Goal: Task Accomplishment & Management: Use online tool/utility

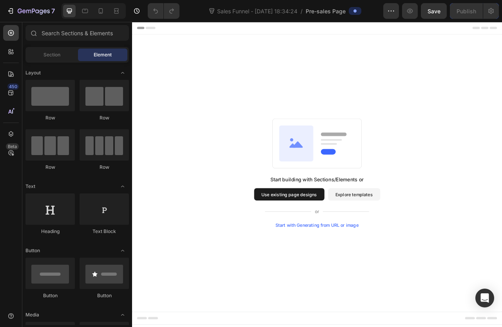
click at [331, 248] on button "Use existing page designs" at bounding box center [331, 241] width 89 height 16
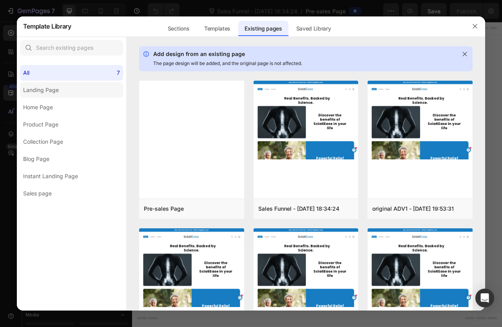
click at [58, 95] on label "Landing Page" at bounding box center [71, 90] width 103 height 16
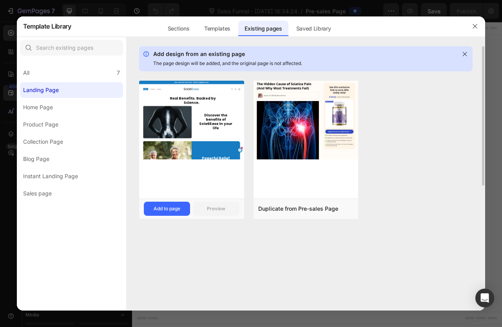
click at [196, 157] on img at bounding box center [191, 120] width 105 height 79
click at [164, 205] on div "Add to page" at bounding box center [167, 208] width 27 height 7
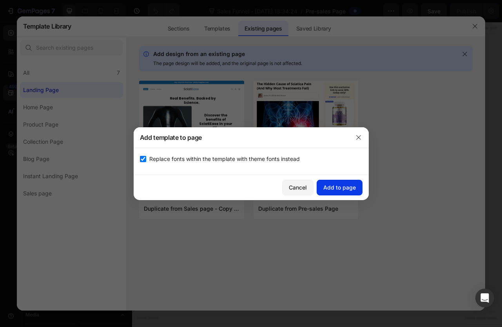
click at [341, 185] on div "Add to page" at bounding box center [339, 187] width 33 height 8
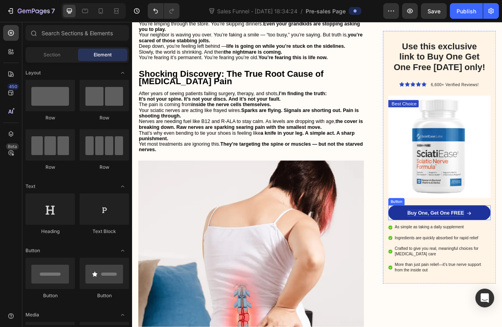
scroll to position [520, 0]
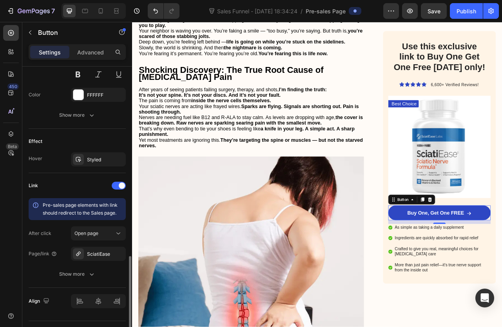
scroll to position [430, 0]
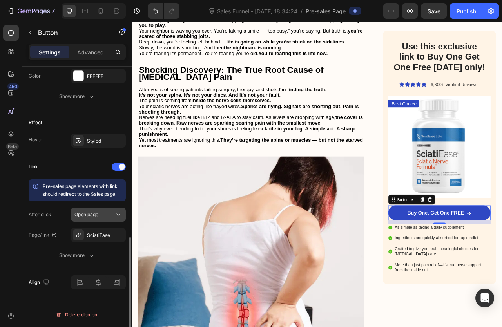
click at [96, 218] on span "Open page" at bounding box center [86, 214] width 24 height 7
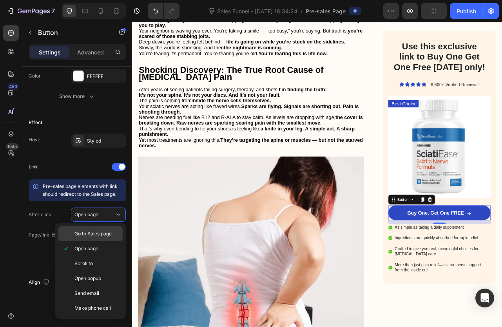
click at [92, 239] on div "Go to Sales page" at bounding box center [90, 233] width 64 height 15
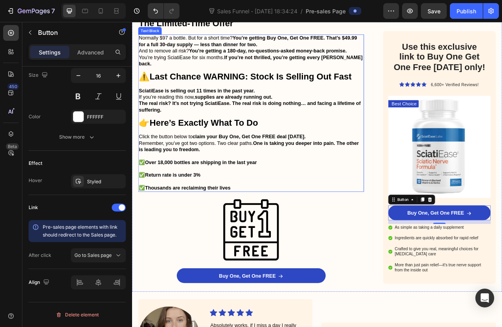
scroll to position [2268, 0]
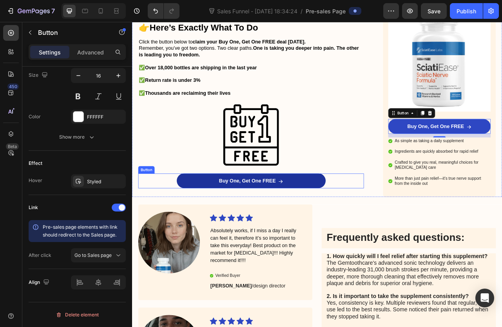
click at [330, 233] on link "Buy One, Get One FREE" at bounding box center [283, 224] width 189 height 19
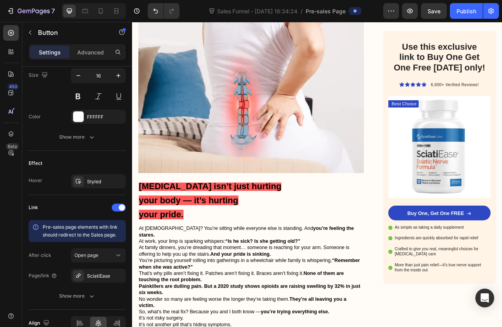
scroll to position [0, 0]
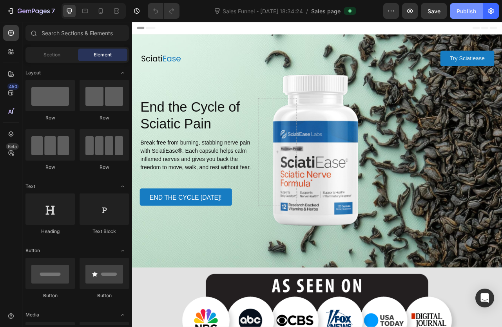
click at [465, 9] on div "Publish" at bounding box center [466, 11] width 20 height 8
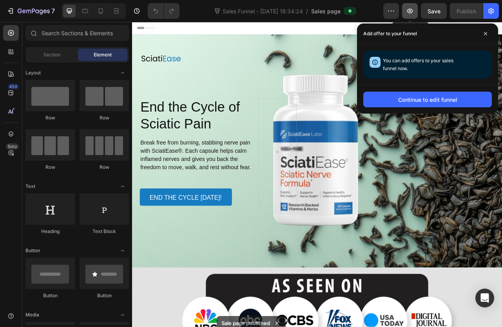
click at [410, 17] on button "button" at bounding box center [410, 11] width 16 height 16
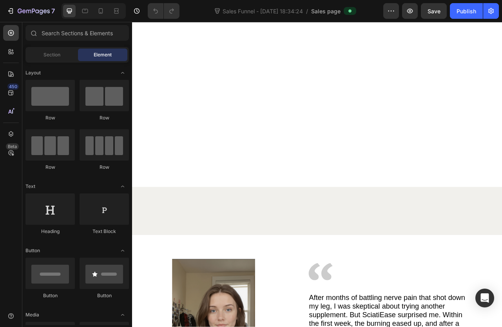
scroll to position [1831, 0]
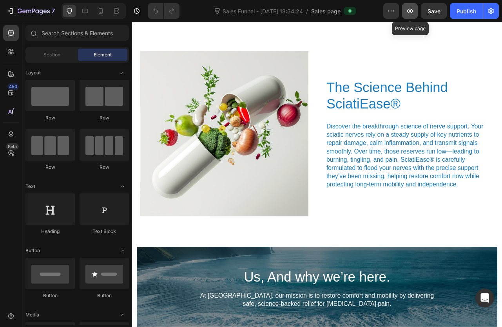
click at [409, 15] on button "button" at bounding box center [410, 11] width 16 height 16
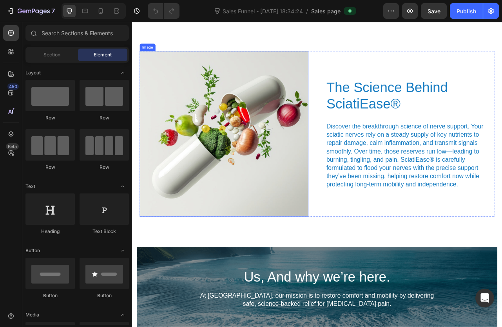
click at [232, 210] on img at bounding box center [249, 164] width 214 height 210
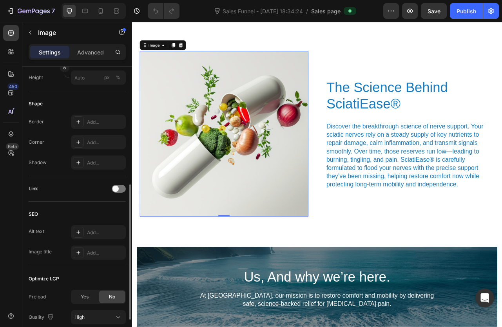
scroll to position [309, 0]
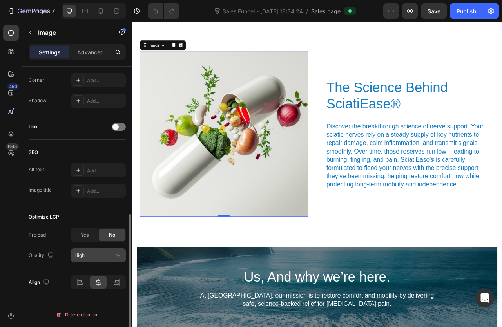
click at [84, 256] on span "High" at bounding box center [79, 255] width 10 height 6
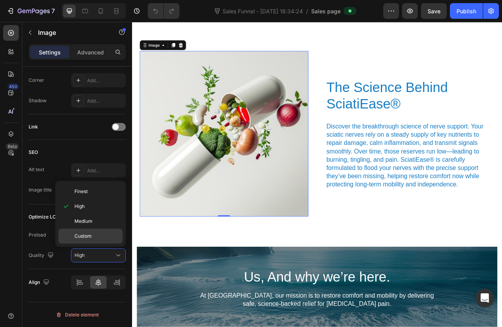
click at [87, 233] on span "Custom" at bounding box center [82, 236] width 17 height 7
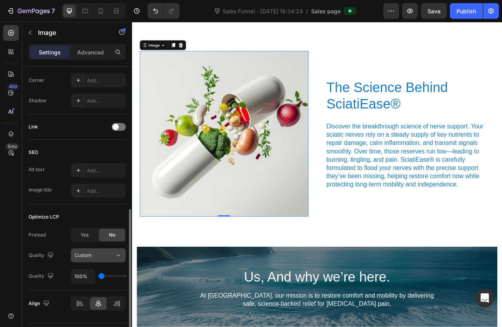
click at [105, 255] on div "Custom" at bounding box center [94, 255] width 40 height 7
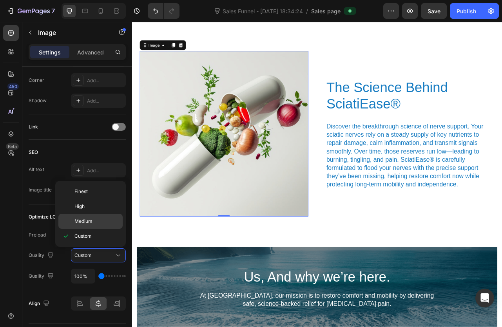
click at [83, 223] on span "Medium" at bounding box center [83, 221] width 18 height 7
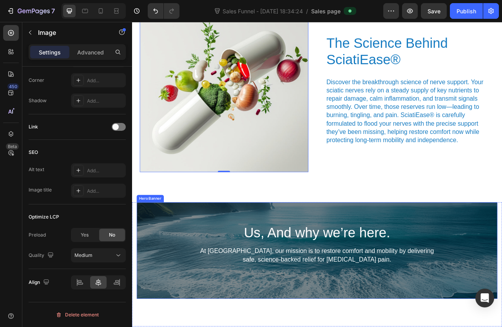
scroll to position [1878, 0]
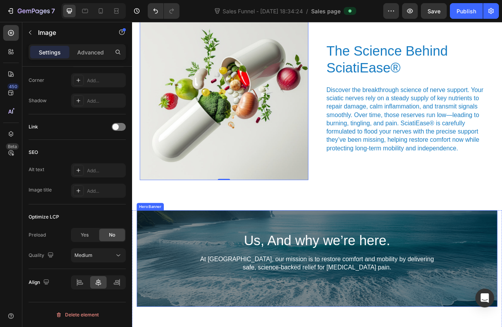
click at [162, 327] on div "Us, And why we’re here. Heading At [GEOGRAPHIC_DATA], our mission is to restore…" at bounding box center [367, 323] width 458 height 123
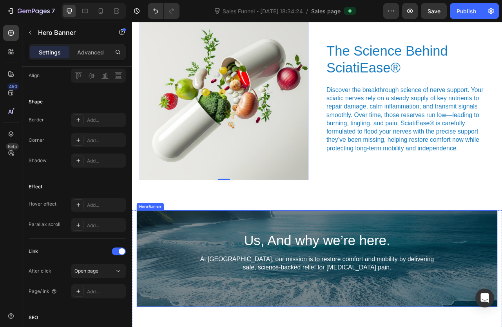
scroll to position [0, 0]
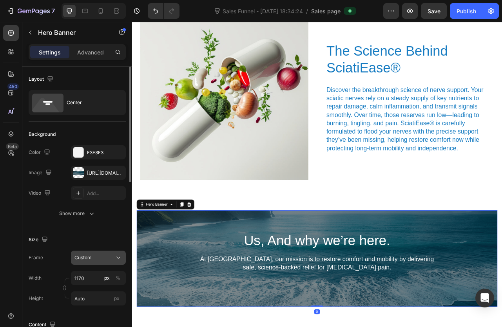
click at [96, 260] on div "Custom" at bounding box center [93, 257] width 38 height 7
click at [89, 239] on div "Size" at bounding box center [77, 239] width 97 height 13
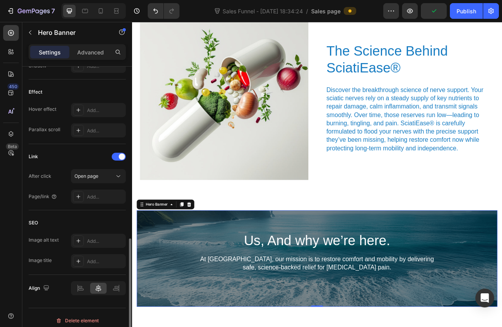
scroll to position [409, 0]
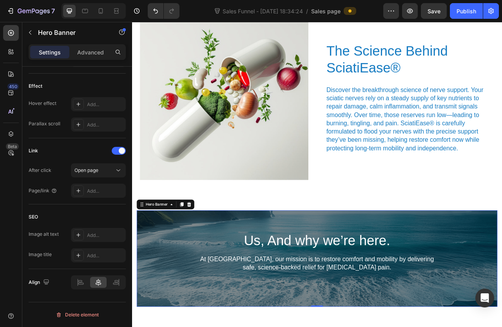
click at [207, 327] on div "Us, And why we’re here. Heading At [GEOGRAPHIC_DATA], our mission is to restore…" at bounding box center [367, 323] width 458 height 123
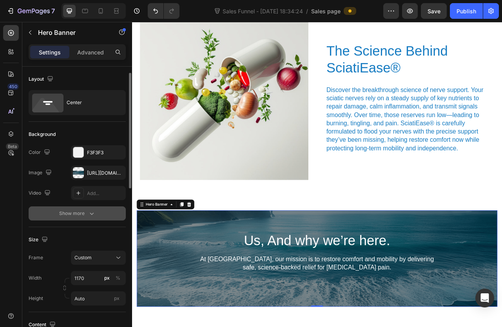
scroll to position [5, 0]
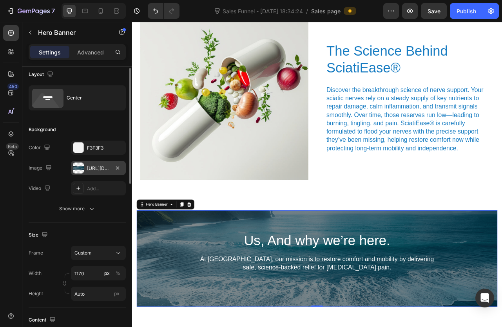
click at [88, 172] on div "[URL][DOMAIN_NAME]" at bounding box center [98, 168] width 55 height 14
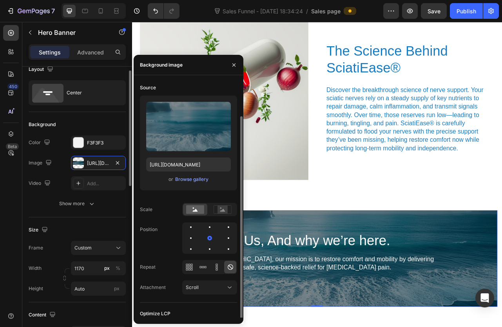
scroll to position [18, 0]
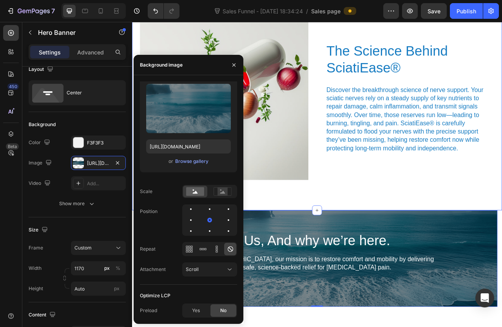
click at [410, 245] on div "Image The Science Behind SciatiEase® Heading Discover the breakthrough science …" at bounding box center [367, 118] width 470 height 287
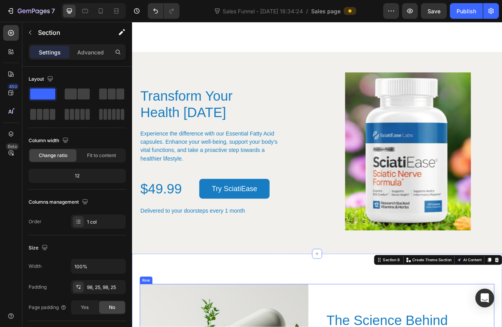
scroll to position [1492, 0]
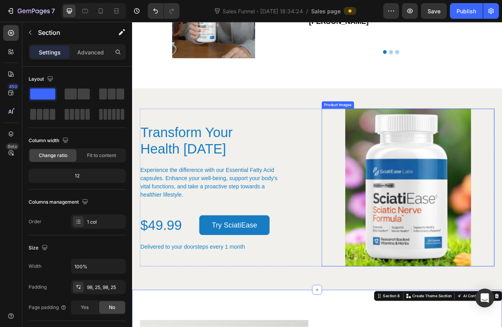
click at [409, 232] on img at bounding box center [483, 232] width 160 height 201
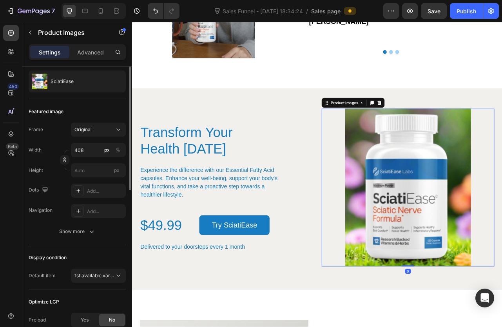
scroll to position [158, 0]
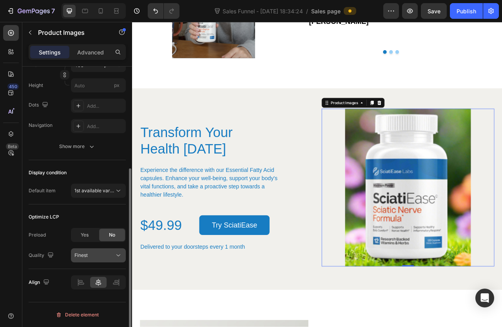
click at [99, 255] on div "Finest" at bounding box center [94, 255] width 40 height 7
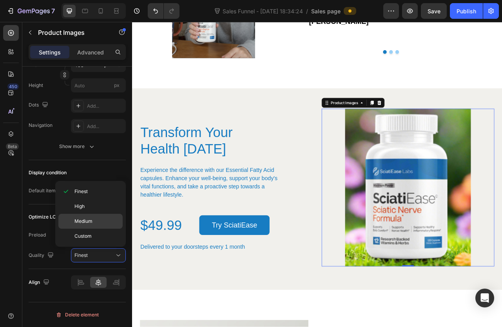
click at [87, 229] on div "Medium" at bounding box center [90, 236] width 64 height 15
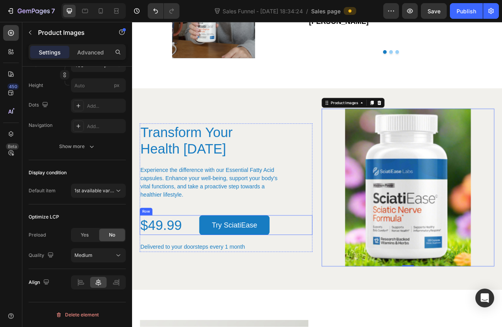
scroll to position [1324, 0]
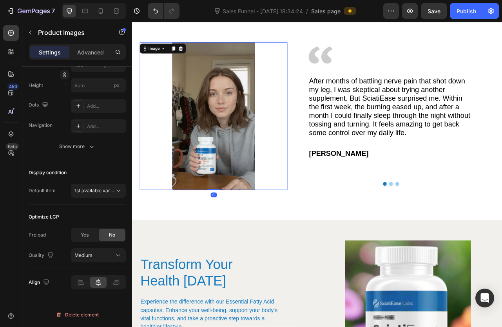
click at [267, 226] on img at bounding box center [236, 142] width 188 height 188
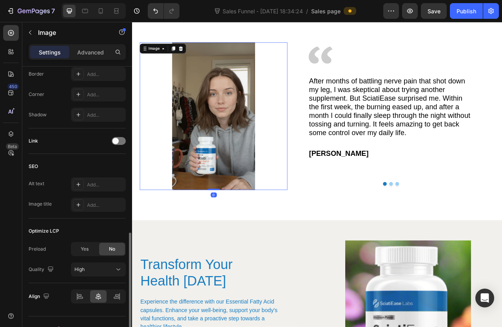
scroll to position [328, 0]
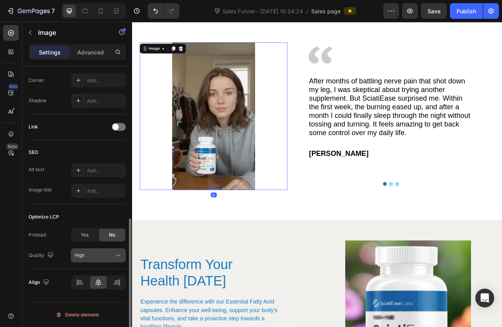
click at [98, 252] on div "High" at bounding box center [98, 256] width 48 height 8
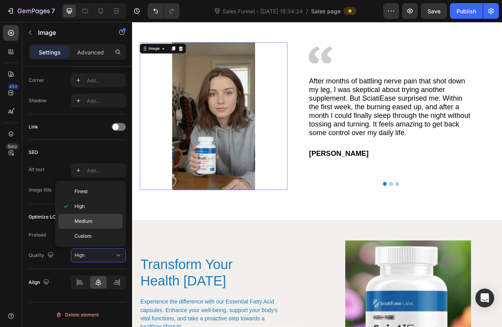
click at [88, 225] on span "Medium" at bounding box center [83, 221] width 18 height 7
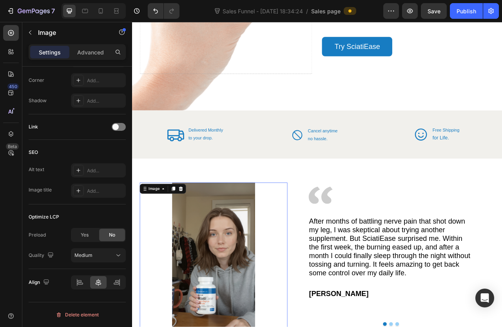
scroll to position [998, 0]
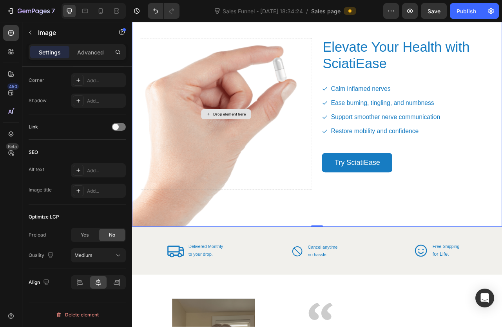
click at [275, 169] on div "Drop element here" at bounding box center [251, 139] width 219 height 193
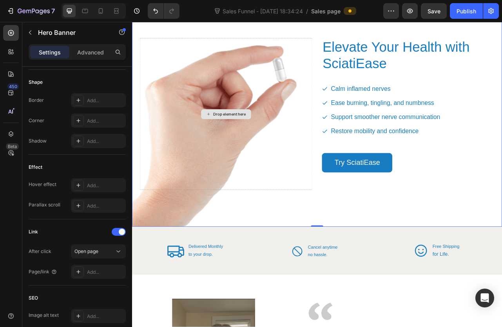
scroll to position [0, 0]
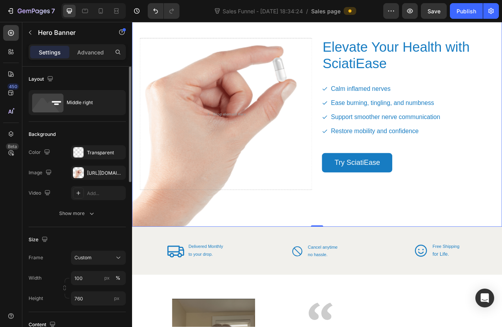
click at [209, 262] on div "Elevate Your Health with SciatiEase Heading Calm inflamed nerves Ease burning, …" at bounding box center [367, 133] width 470 height 264
click at [107, 174] on div "[URL][DOMAIN_NAME]" at bounding box center [98, 173] width 23 height 7
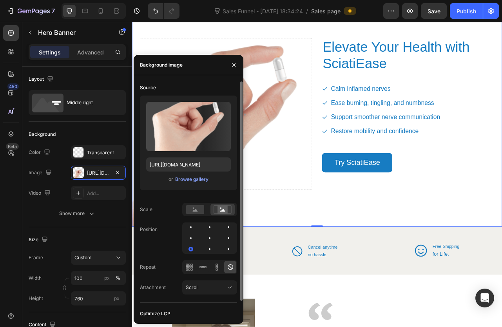
scroll to position [18, 0]
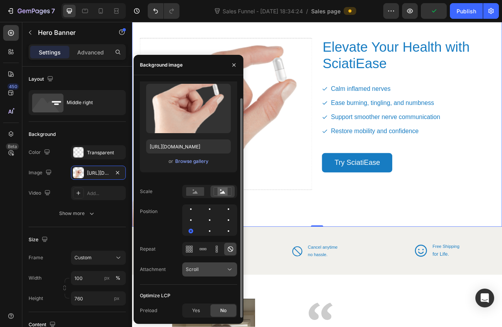
click at [214, 266] on div "Scroll" at bounding box center [210, 270] width 48 height 8
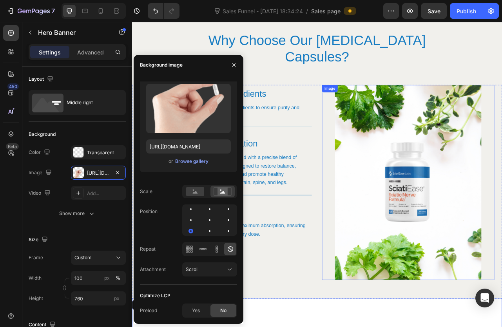
scroll to position [616, 0]
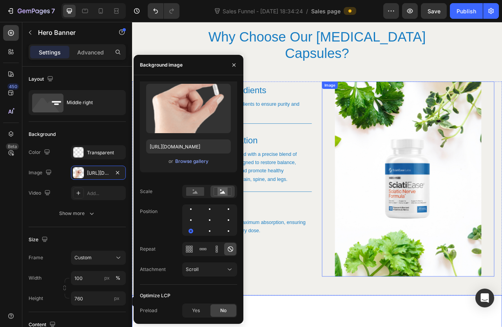
click at [434, 265] on img at bounding box center [483, 222] width 186 height 248
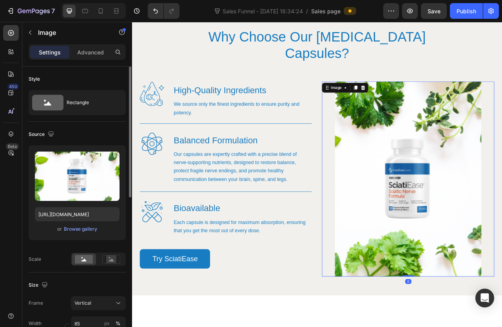
scroll to position [328, 0]
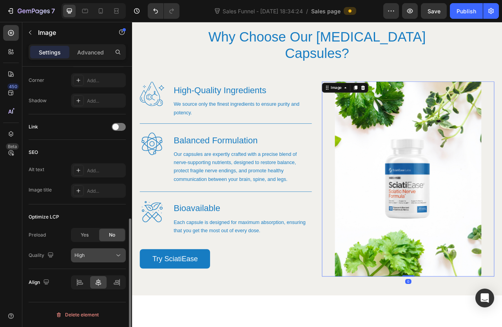
click at [84, 252] on span "High" at bounding box center [79, 255] width 10 height 6
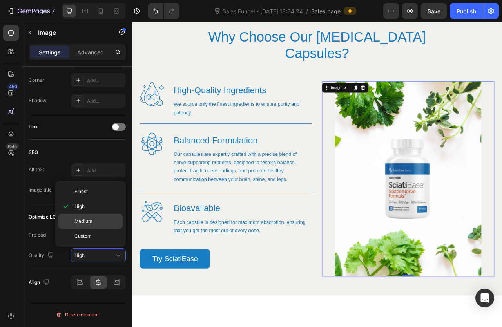
click at [94, 224] on p "Medium" at bounding box center [96, 221] width 45 height 7
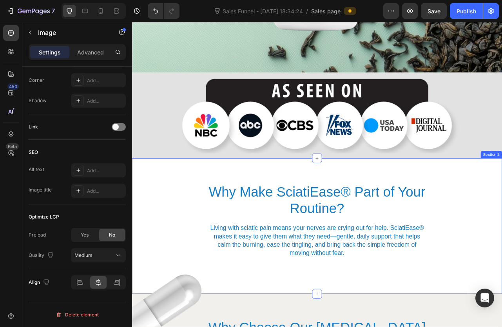
scroll to position [143, 0]
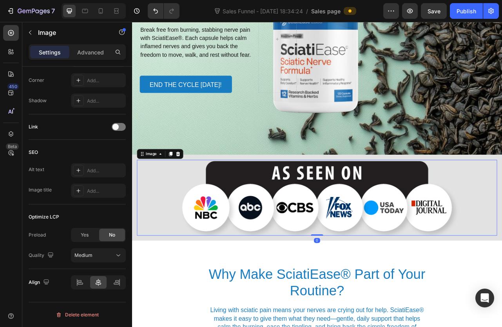
click at [316, 243] on img at bounding box center [367, 245] width 366 height 96
click at [96, 258] on div "High" at bounding box center [94, 255] width 40 height 7
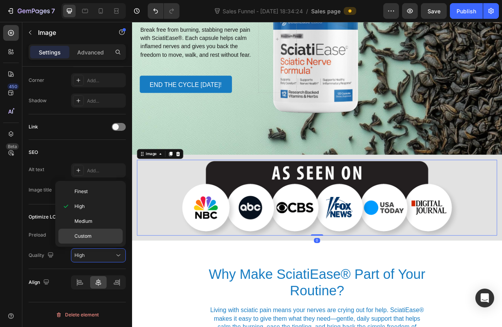
click at [91, 229] on div "Custom" at bounding box center [90, 236] width 64 height 15
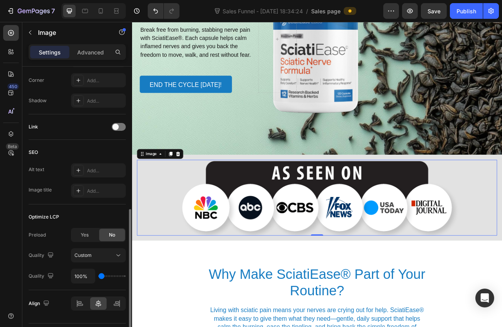
type input "150%"
type input "150"
type input "200%"
type input "200"
type input "250%"
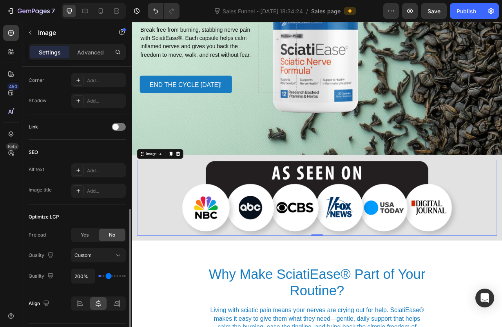
type input "250"
type input "300%"
type input "300"
type input "350%"
type input "350"
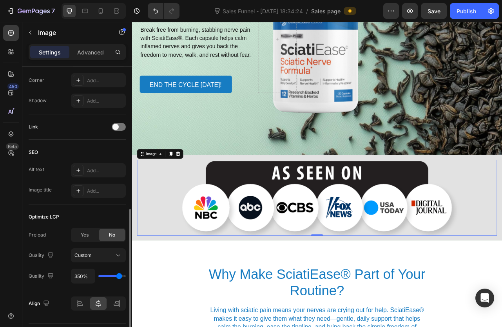
type input "200%"
type input "200"
type input "150%"
type input "150"
type input "100%"
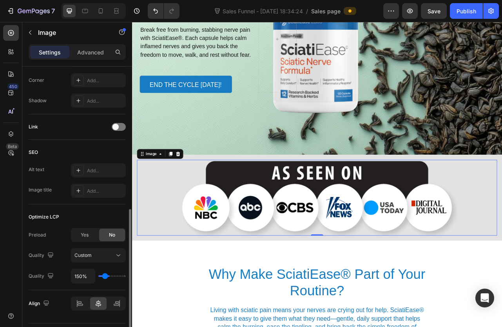
type input "100"
drag, startPoint x: 101, startPoint y: 276, endPoint x: 71, endPoint y: 275, distance: 30.2
click at [98, 275] on input "range" at bounding box center [111, 276] width 27 height 2
click at [91, 257] on span "Custom" at bounding box center [82, 255] width 17 height 6
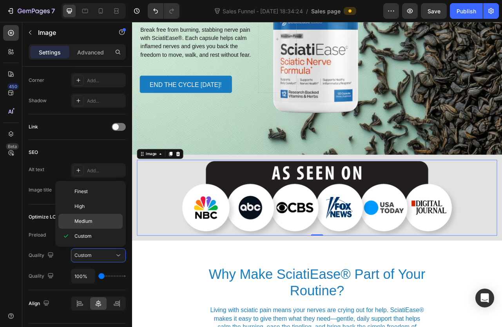
click at [85, 221] on span "Medium" at bounding box center [83, 221] width 18 height 7
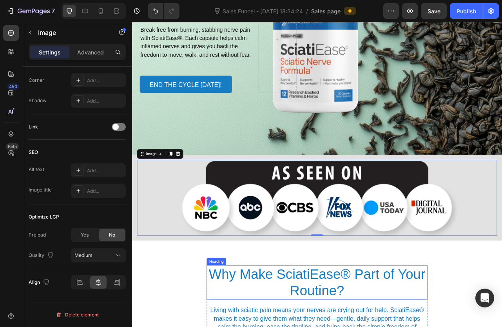
scroll to position [0, 0]
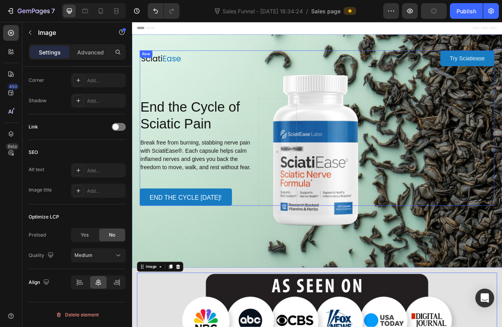
click at [383, 239] on div "Image Try Sciatiease Button Row End the Cycle of Sciatic Pain Heading Break fre…" at bounding box center [367, 156] width 451 height 197
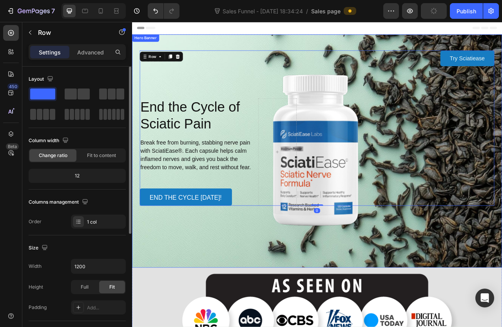
click at [390, 282] on div "Background Image" at bounding box center [367, 186] width 470 height 297
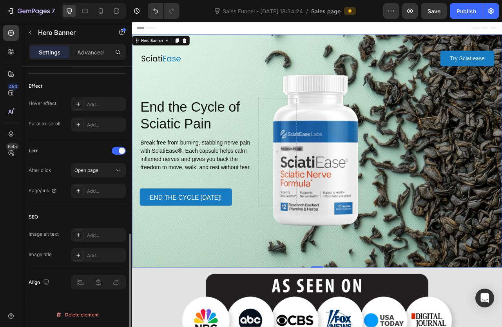
scroll to position [405, 0]
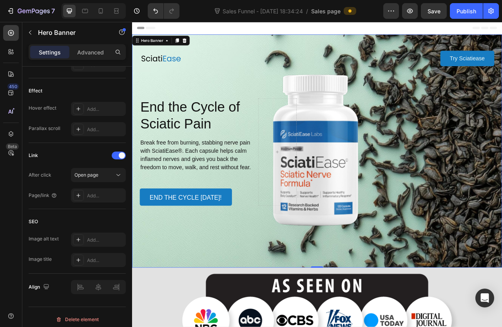
click at [210, 315] on div "Background Image" at bounding box center [367, 186] width 470 height 297
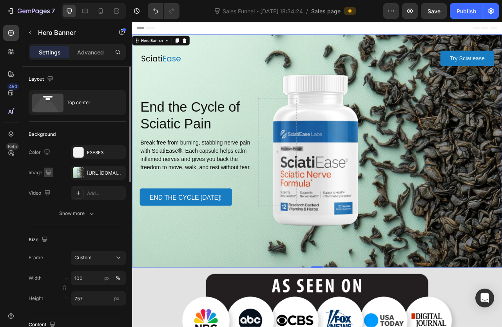
click at [48, 173] on icon "button" at bounding box center [49, 172] width 8 height 8
click at [53, 196] on icon "button" at bounding box center [50, 199] width 8 height 8
type input "Auto"
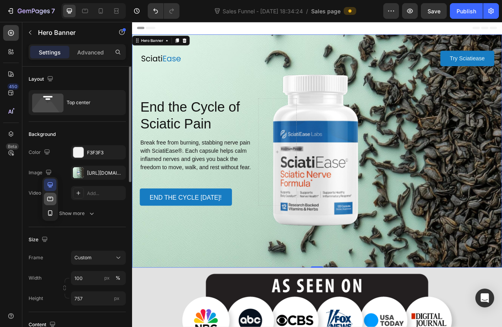
type input "100%"
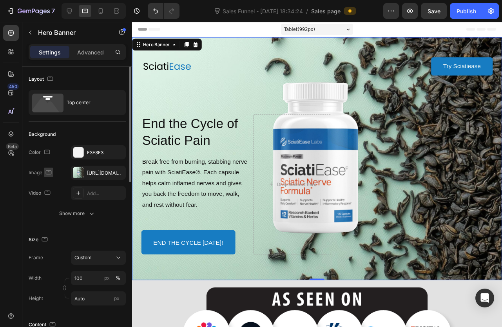
click at [49, 174] on icon "button" at bounding box center [49, 172] width 6 height 4
click at [51, 183] on icon "button" at bounding box center [50, 185] width 8 height 8
type input "757"
type input "1220"
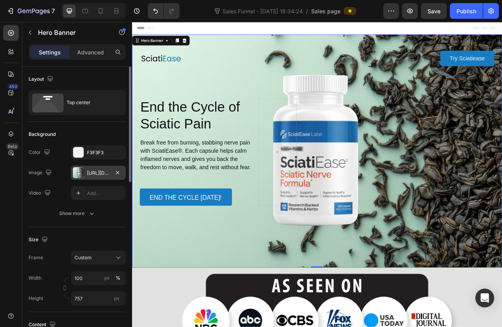
click at [101, 173] on div "[URL][DOMAIN_NAME]" at bounding box center [98, 173] width 23 height 7
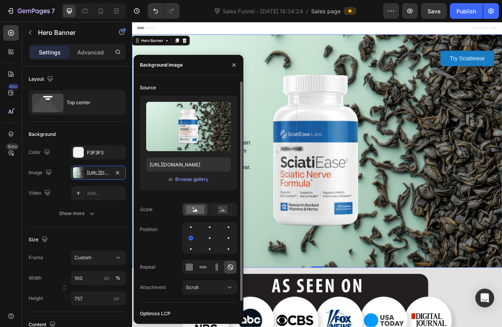
scroll to position [18, 0]
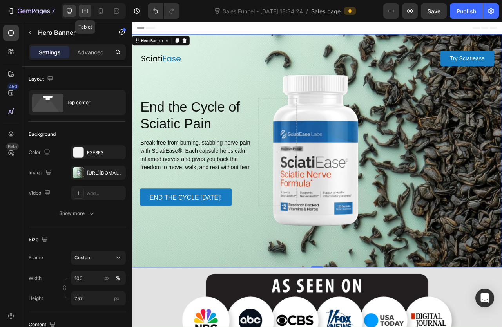
click at [87, 12] on icon at bounding box center [85, 11] width 8 height 8
type input "Auto"
type input "100%"
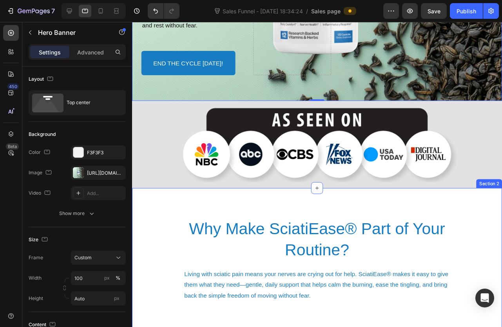
scroll to position [194, 0]
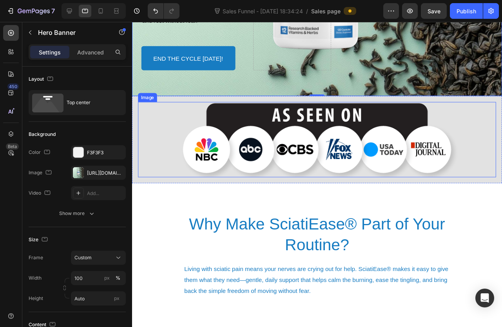
click at [231, 156] on img at bounding box center [326, 145] width 301 height 79
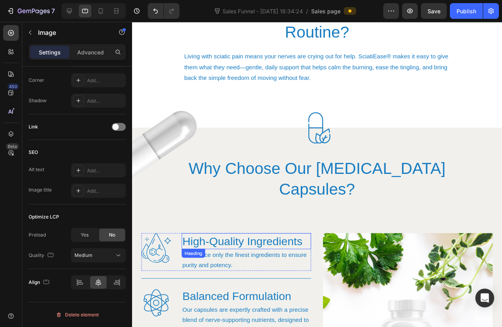
scroll to position [421, 0]
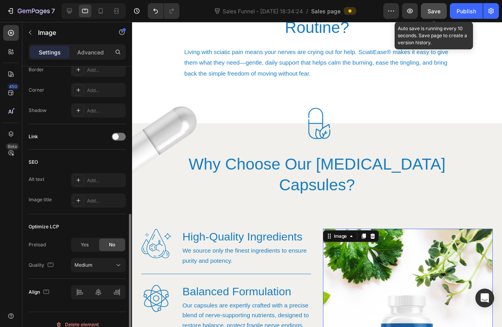
click at [433, 10] on span "Save" at bounding box center [433, 11] width 13 height 7
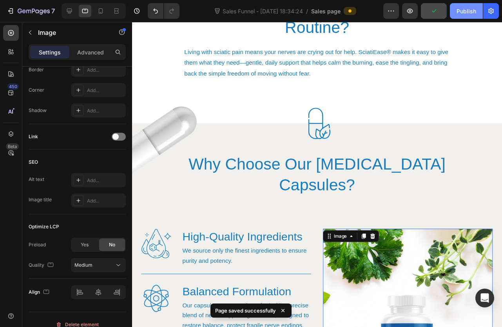
click at [456, 10] on div "Publish" at bounding box center [466, 11] width 20 height 8
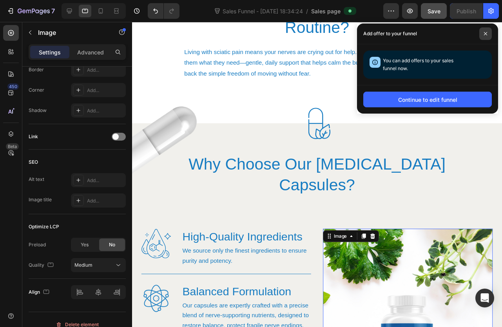
click at [484, 34] on icon at bounding box center [485, 34] width 4 height 4
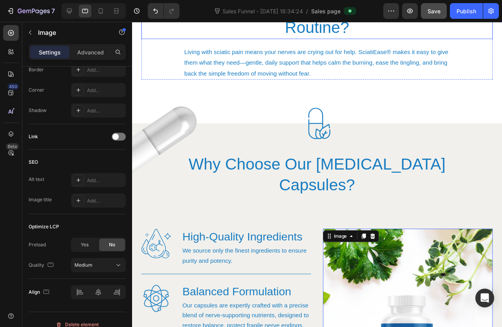
click at [438, 14] on span "Save" at bounding box center [433, 11] width 13 height 7
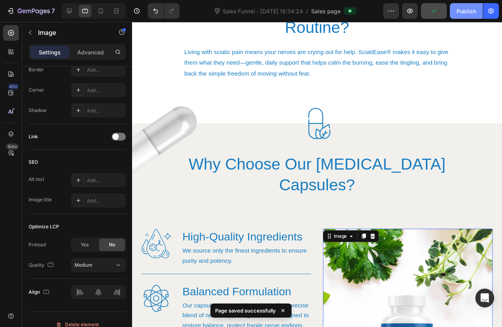
click at [463, 8] on div "Publish" at bounding box center [466, 11] width 20 height 8
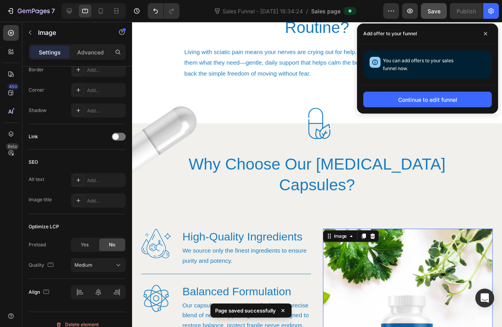
click at [478, 32] on div "Add offer to your funnel" at bounding box center [427, 34] width 141 height 21
